Goal: Ask a question

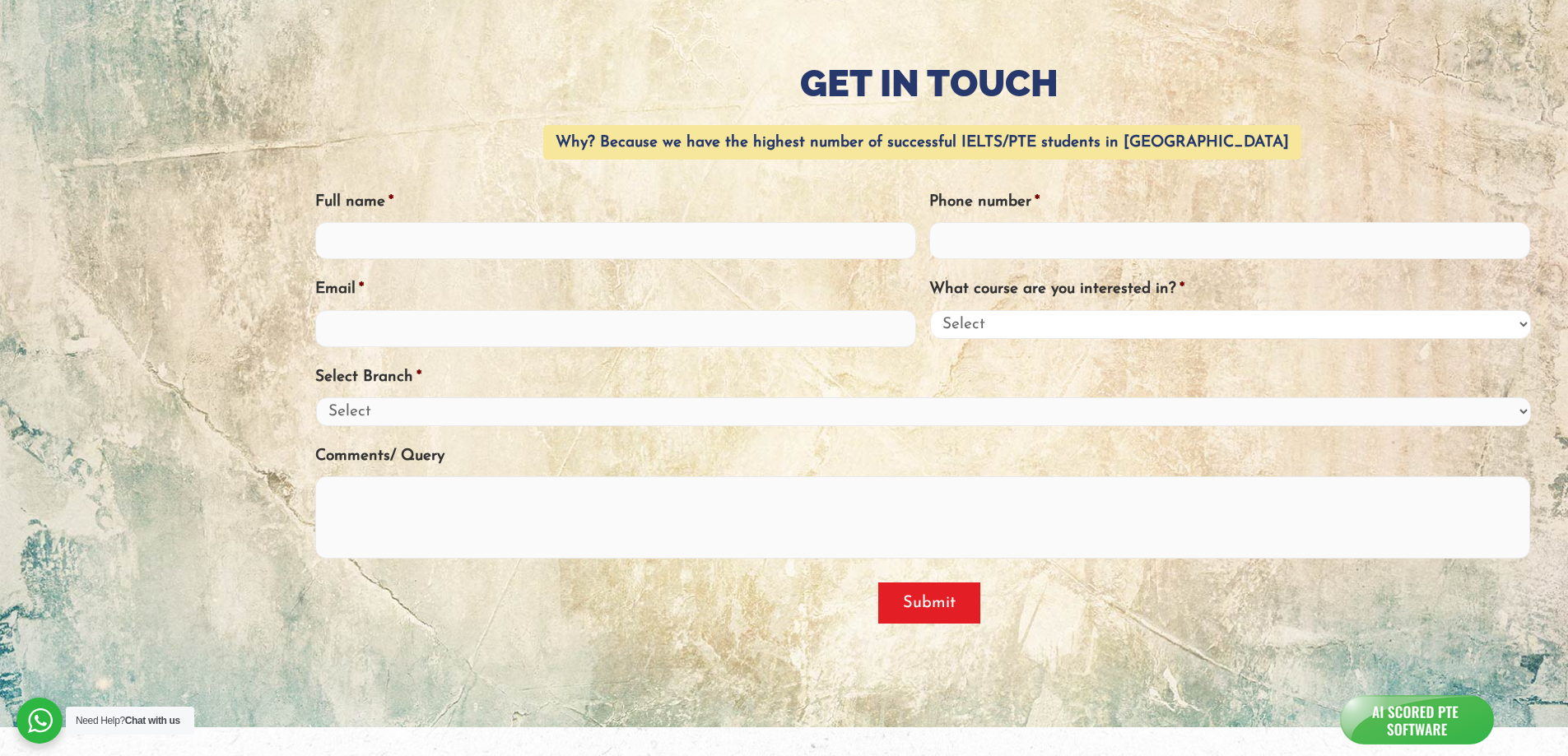
click at [983, 332] on select "Select PTE IELTS OET General English" at bounding box center [1230, 324] width 601 height 29
select select "PTE"
click at [930, 310] on select "Select PTE IELTS OET General English" at bounding box center [1230, 324] width 601 height 29
